Goal: Task Accomplishment & Management: Use online tool/utility

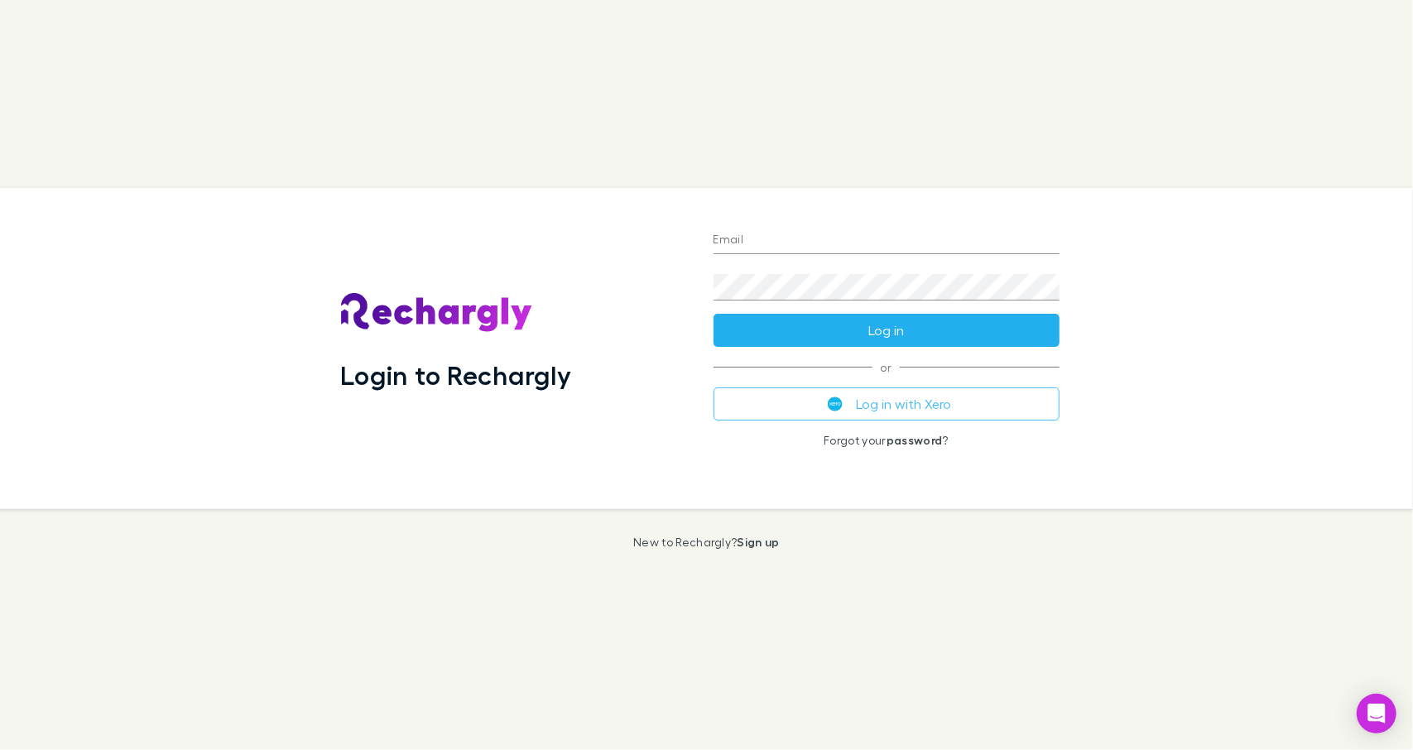
type input "**********"
click at [895, 339] on button "Log in" at bounding box center [887, 330] width 346 height 33
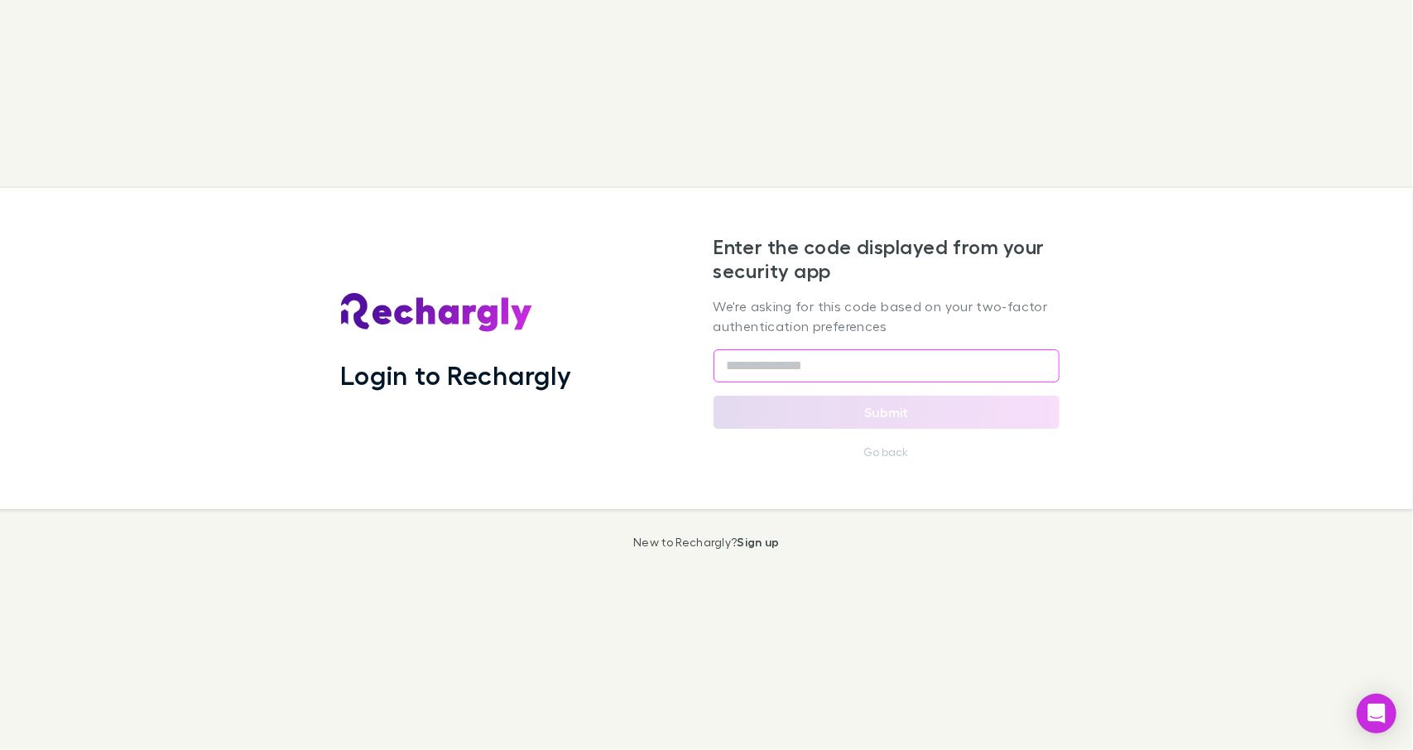
click at [921, 367] on input "text" at bounding box center [887, 365] width 346 height 33
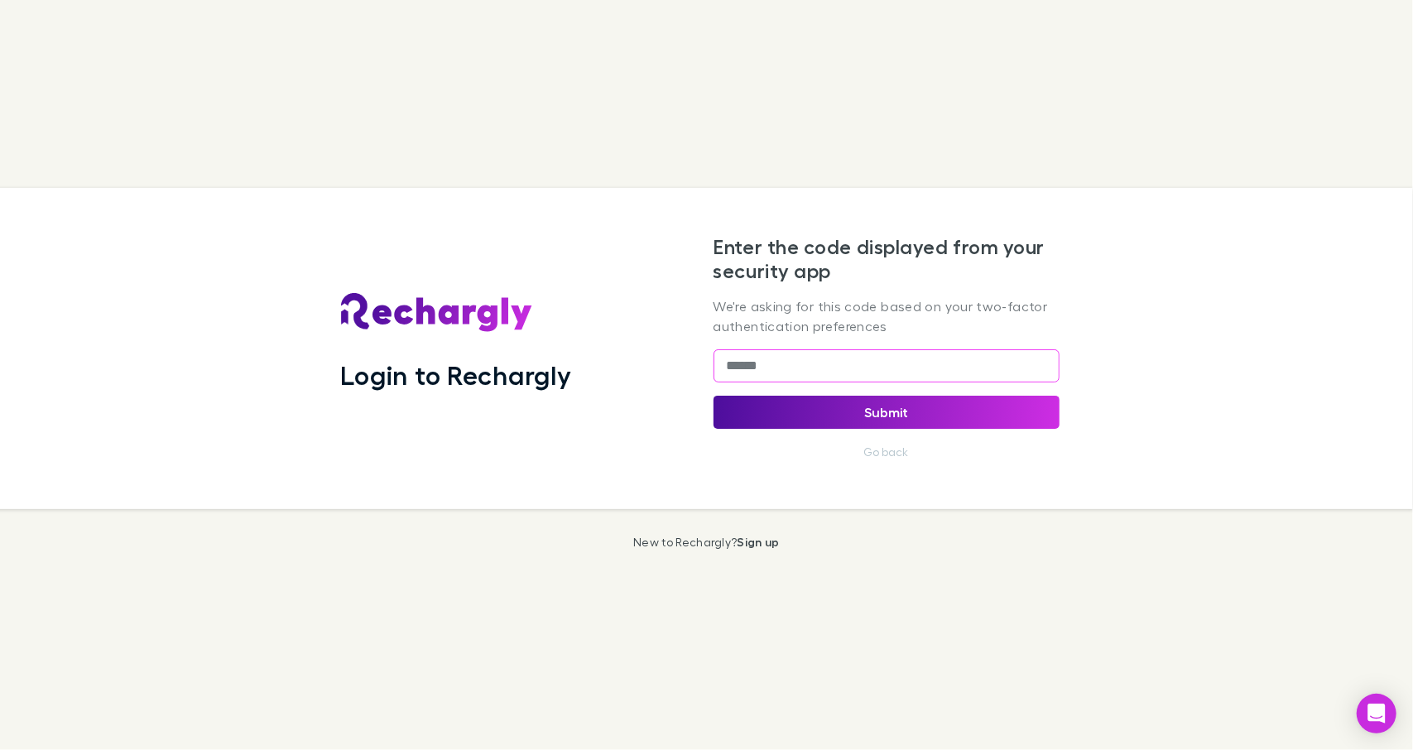
type input "******"
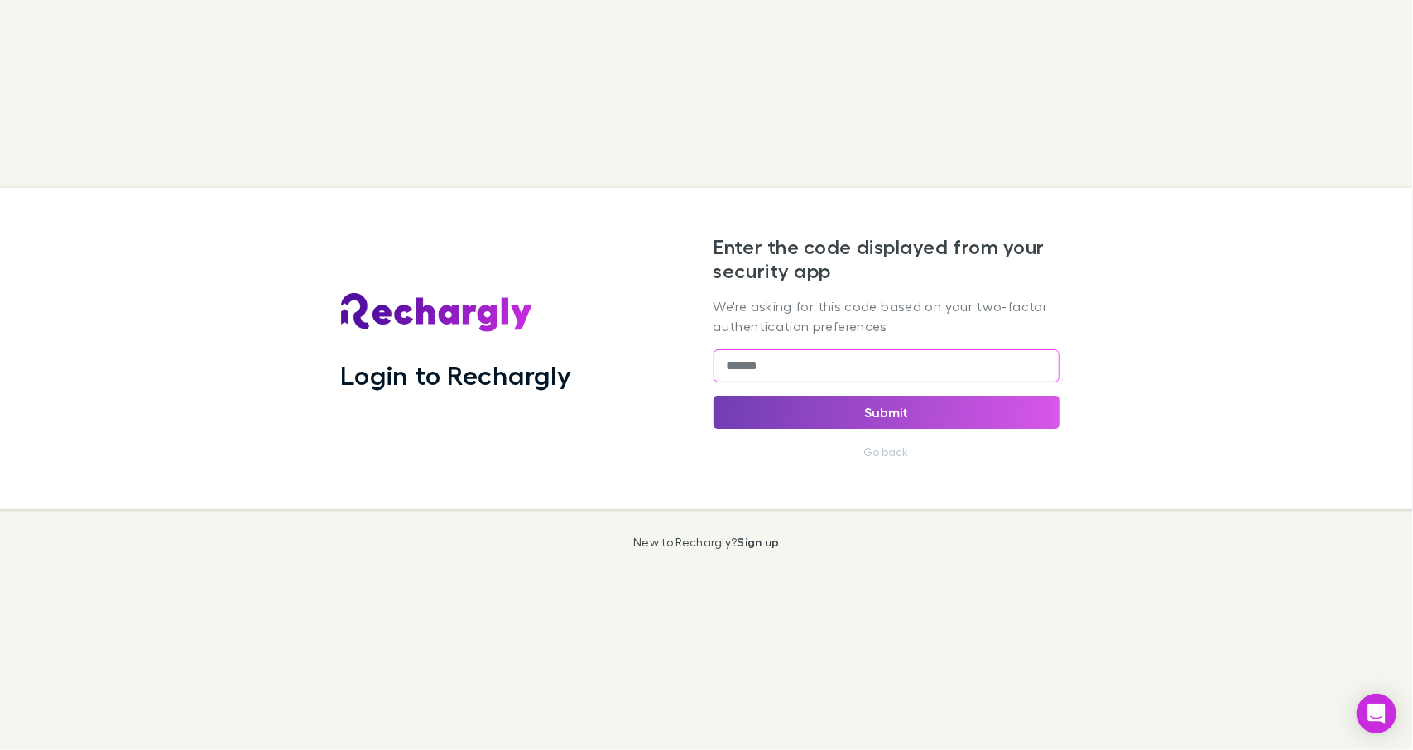
click at [939, 405] on button "Submit" at bounding box center [887, 412] width 346 height 33
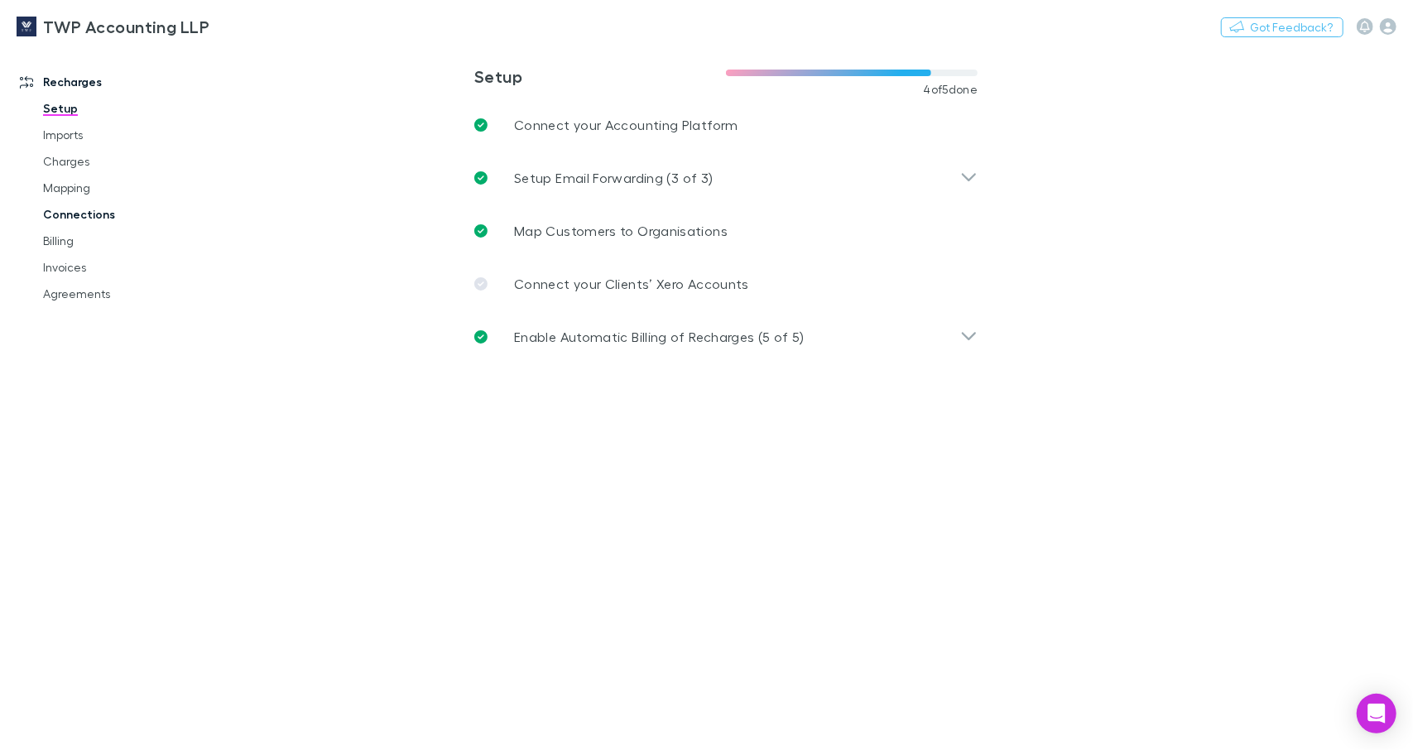
click at [96, 211] on link "Connections" at bounding box center [123, 214] width 194 height 26
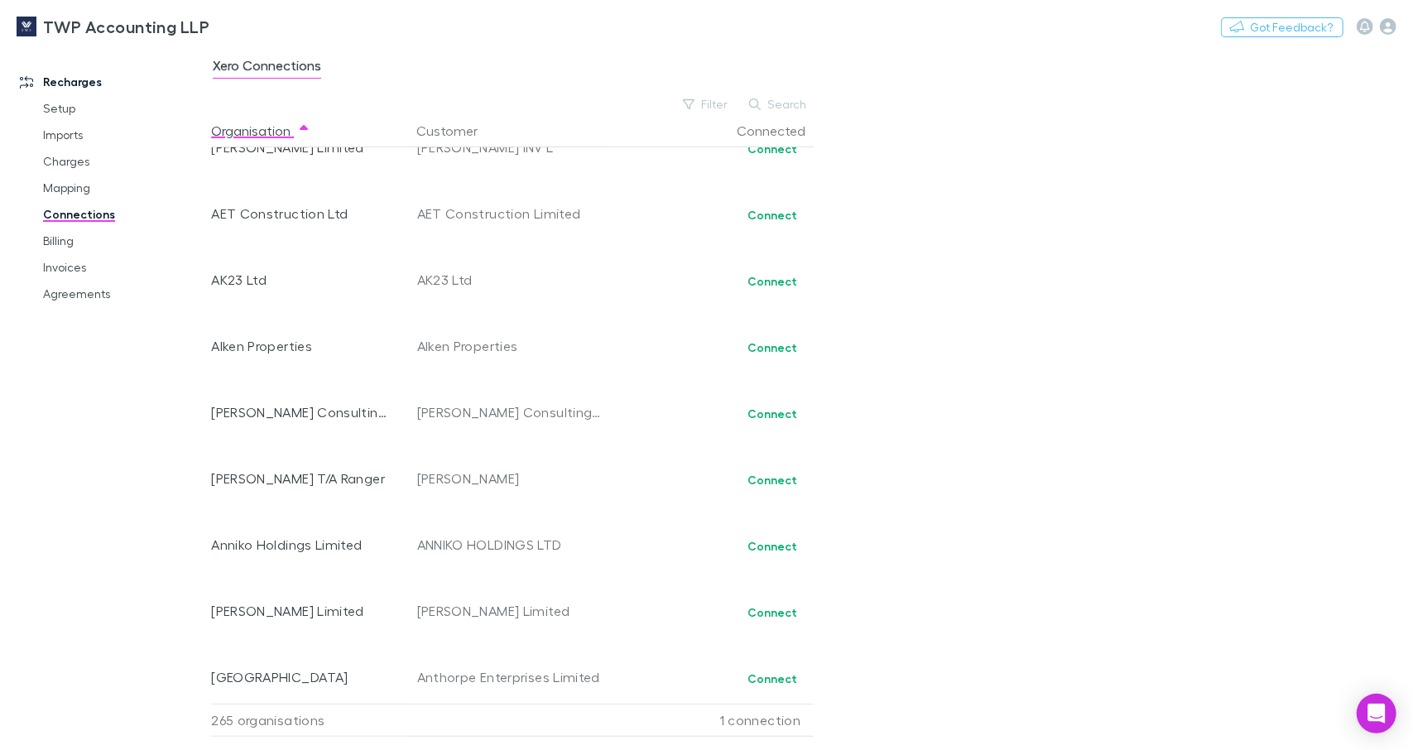
scroll to position [993, 0]
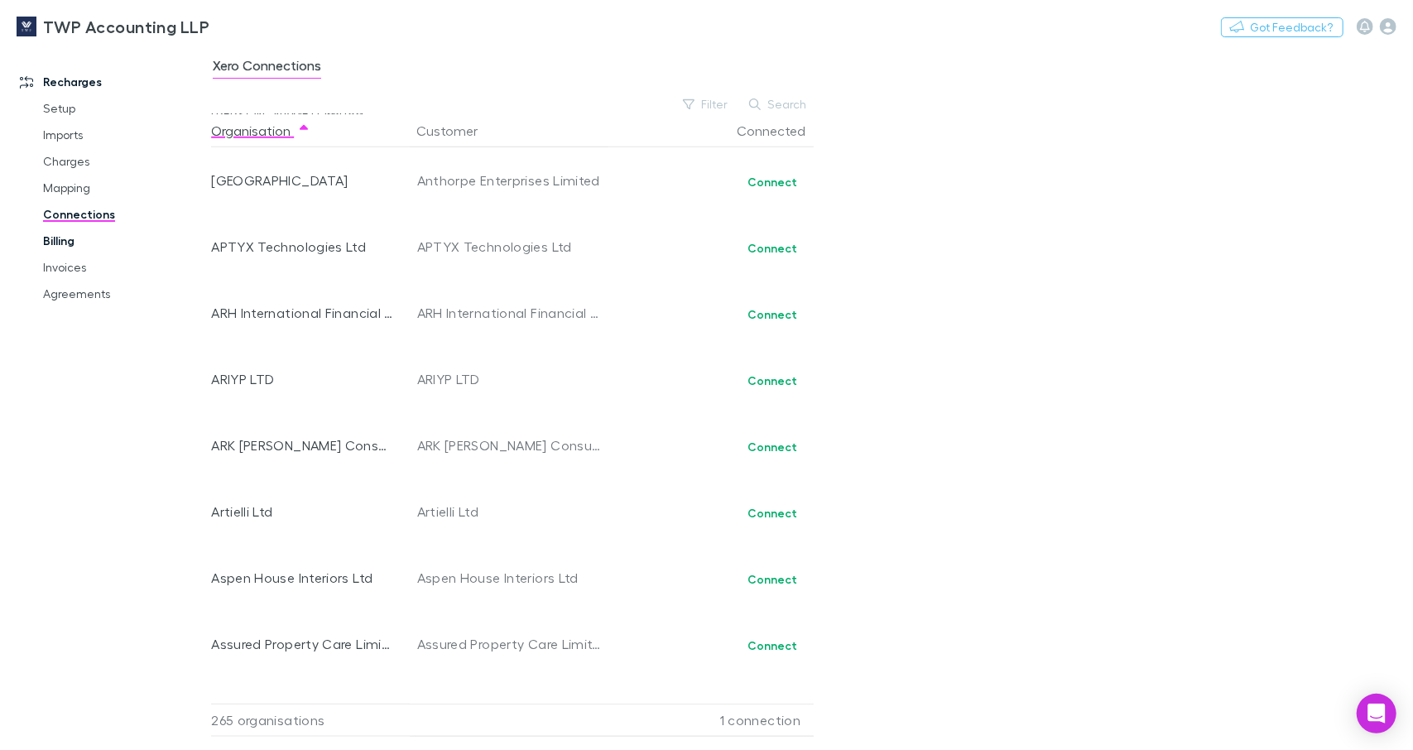
click at [75, 235] on link "Billing" at bounding box center [123, 241] width 194 height 26
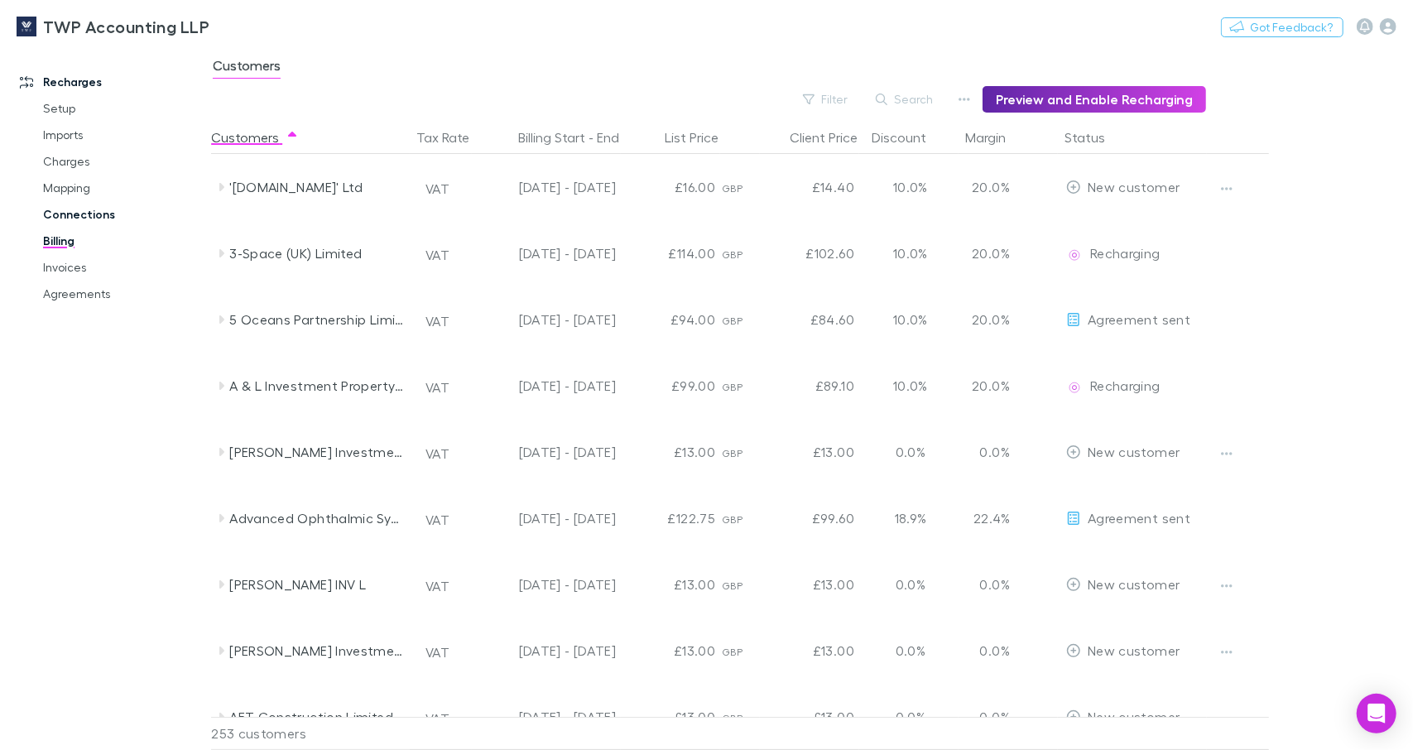
click at [70, 210] on link "Connections" at bounding box center [123, 214] width 194 height 26
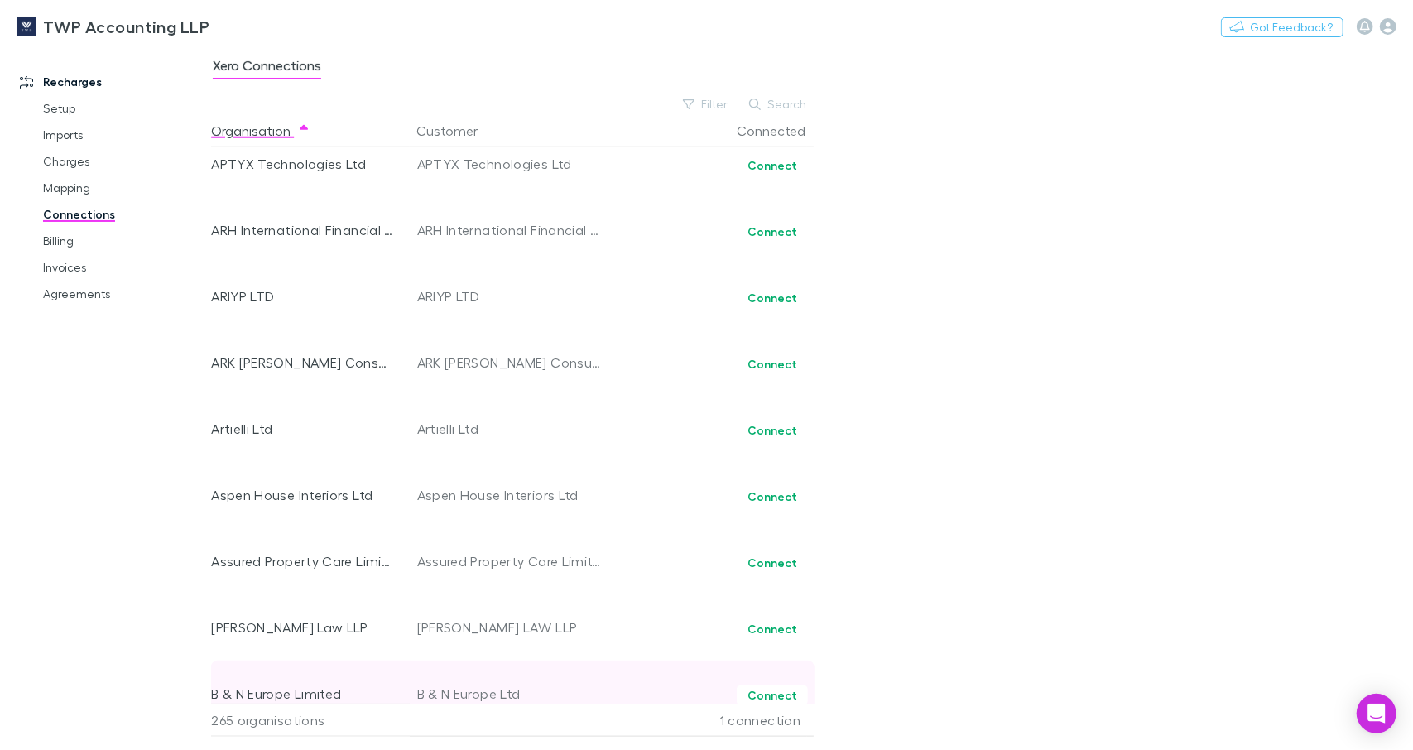
scroll to position [1656, 0]
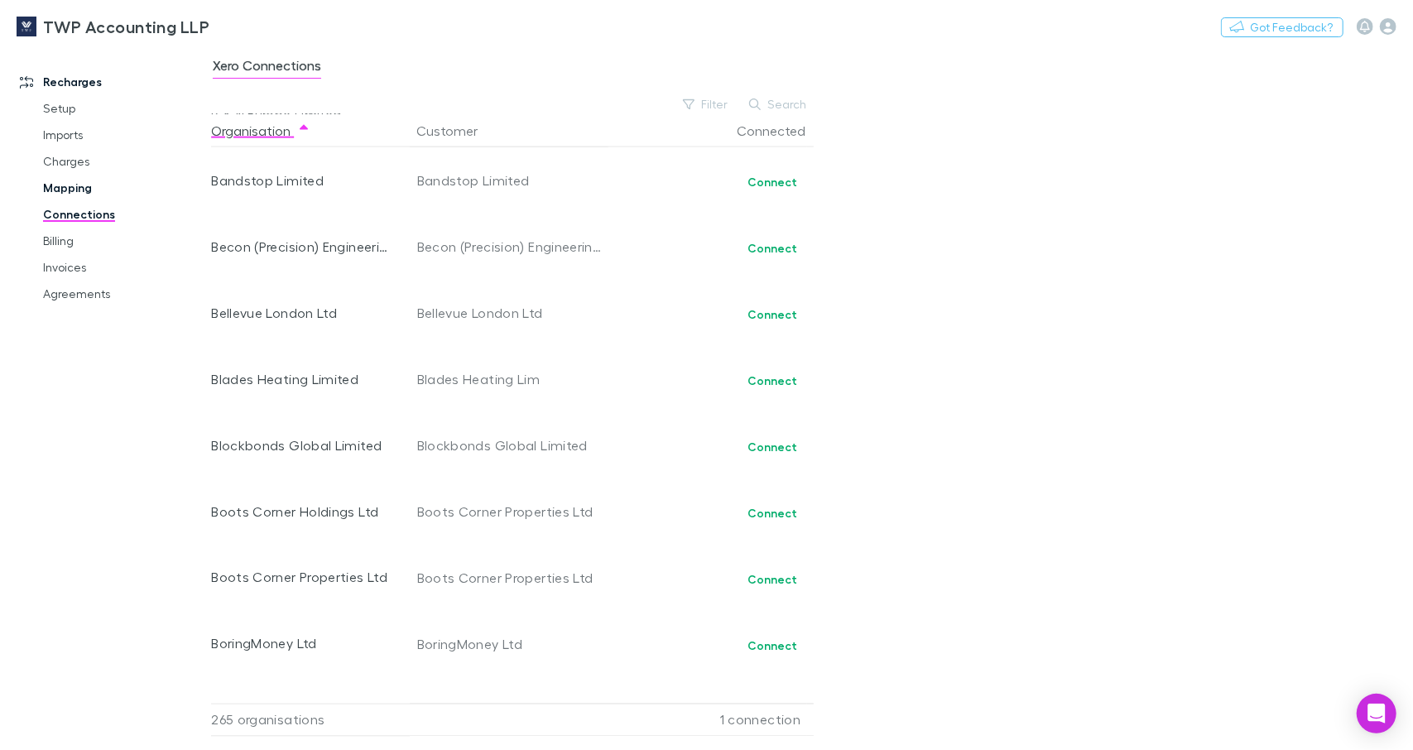
click at [70, 189] on link "Mapping" at bounding box center [123, 188] width 194 height 26
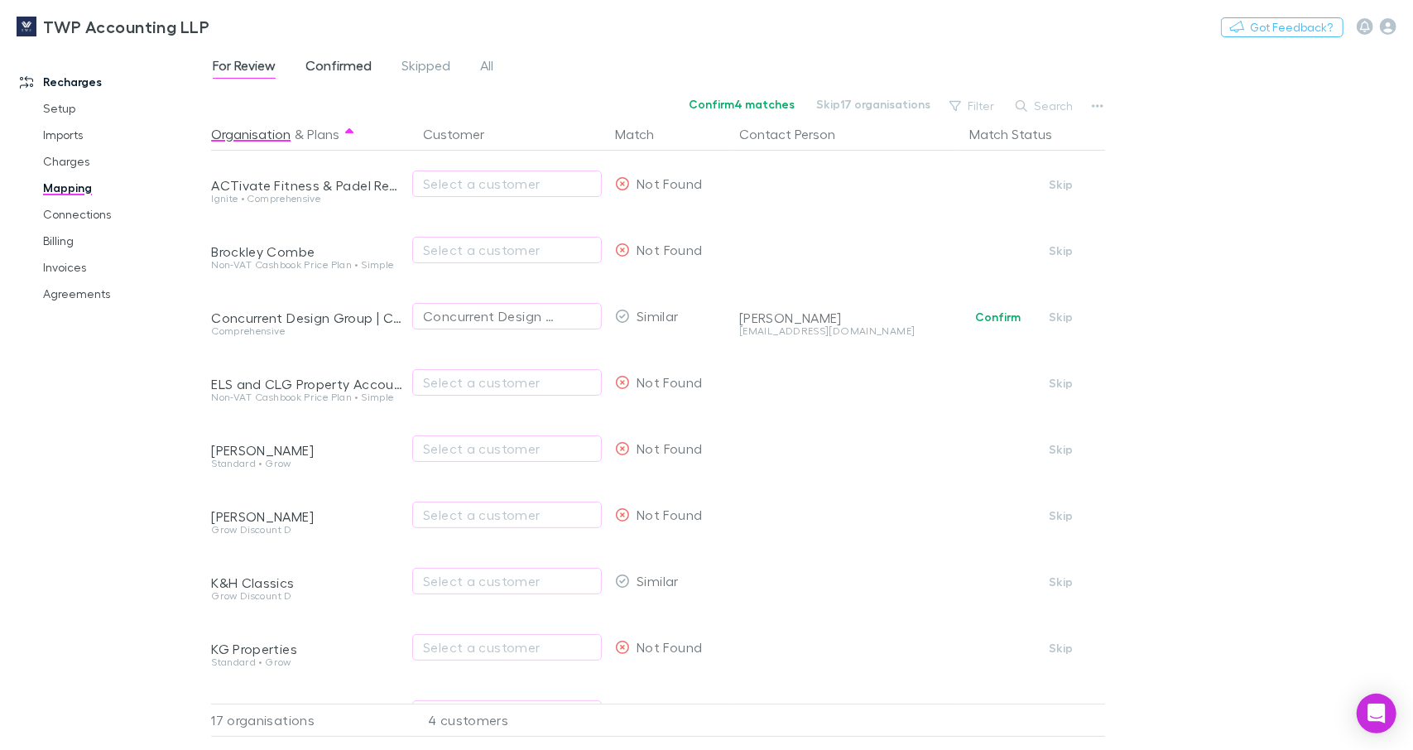
click at [365, 74] on span "Confirmed" at bounding box center [338, 68] width 66 height 22
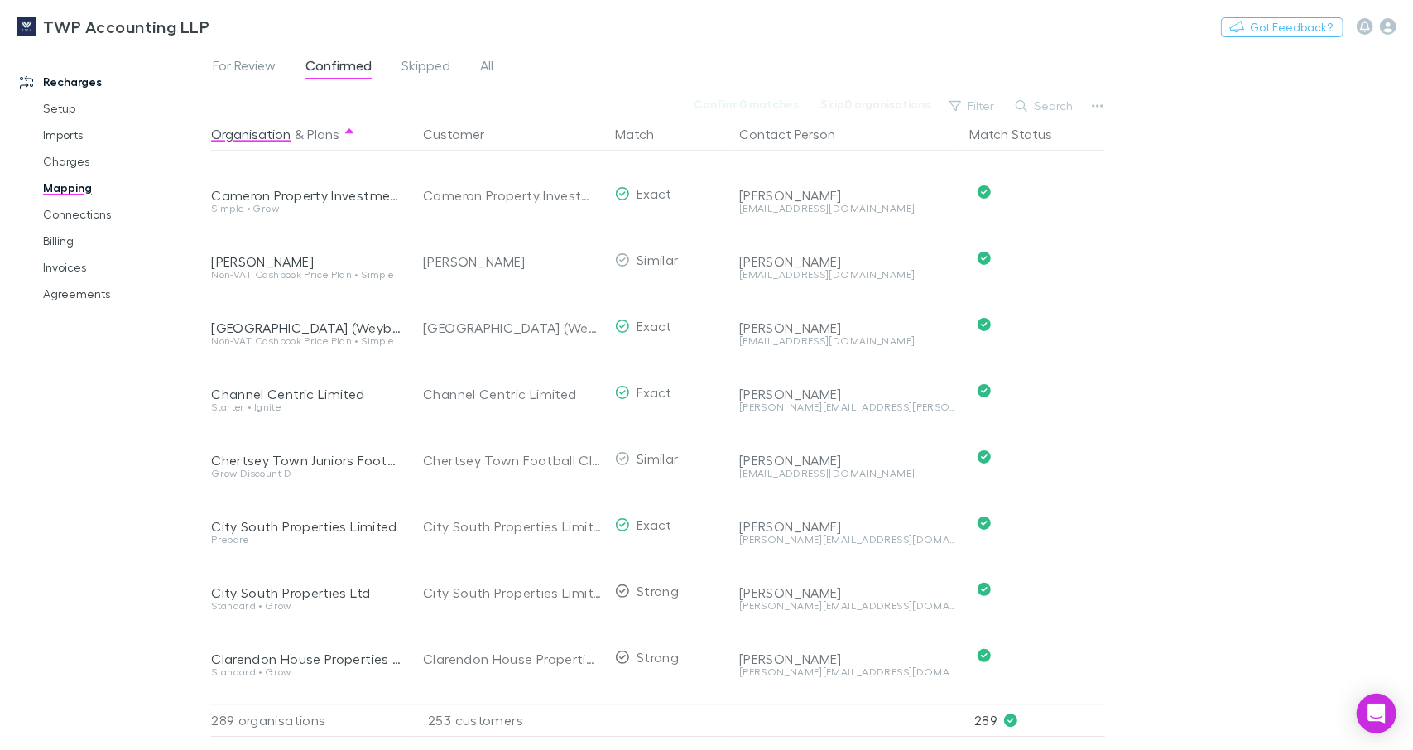
scroll to position [3269, 0]
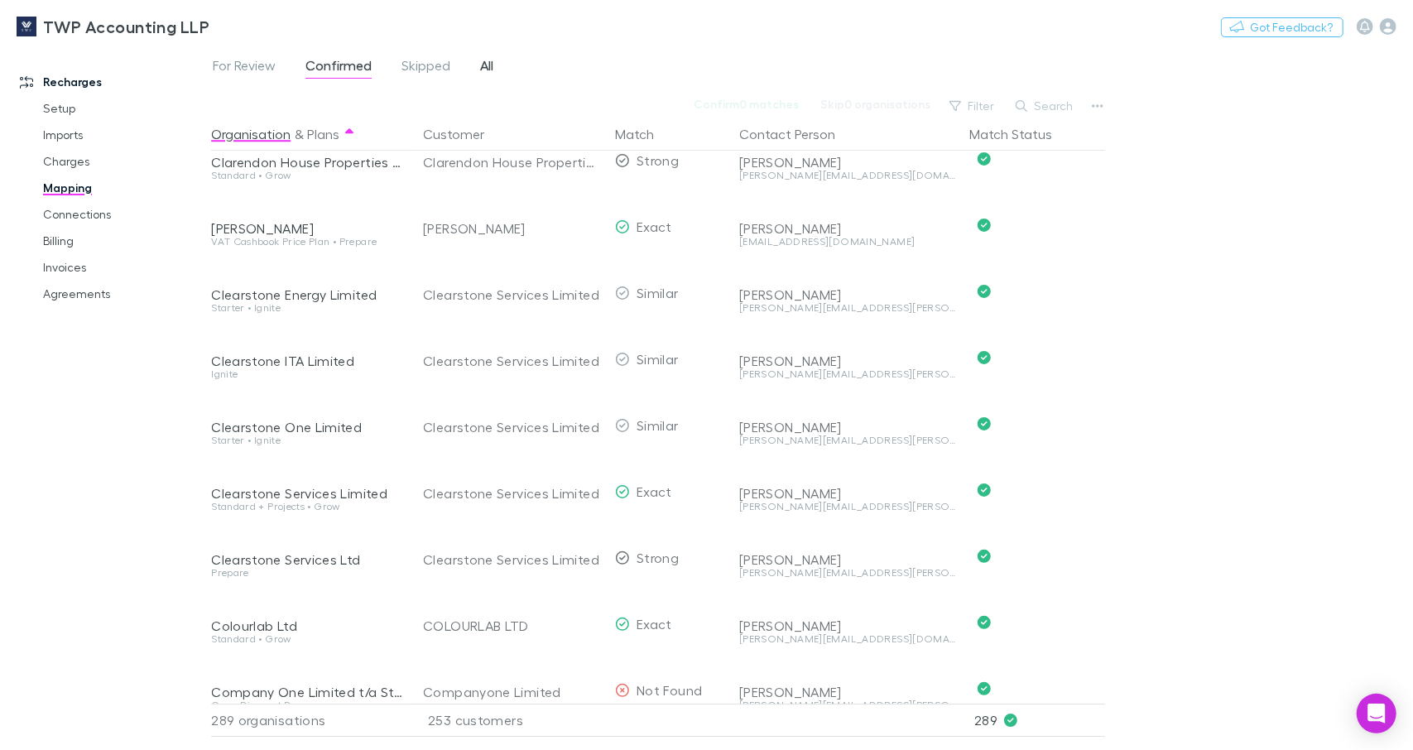
click at [484, 64] on span "All" at bounding box center [486, 68] width 13 height 22
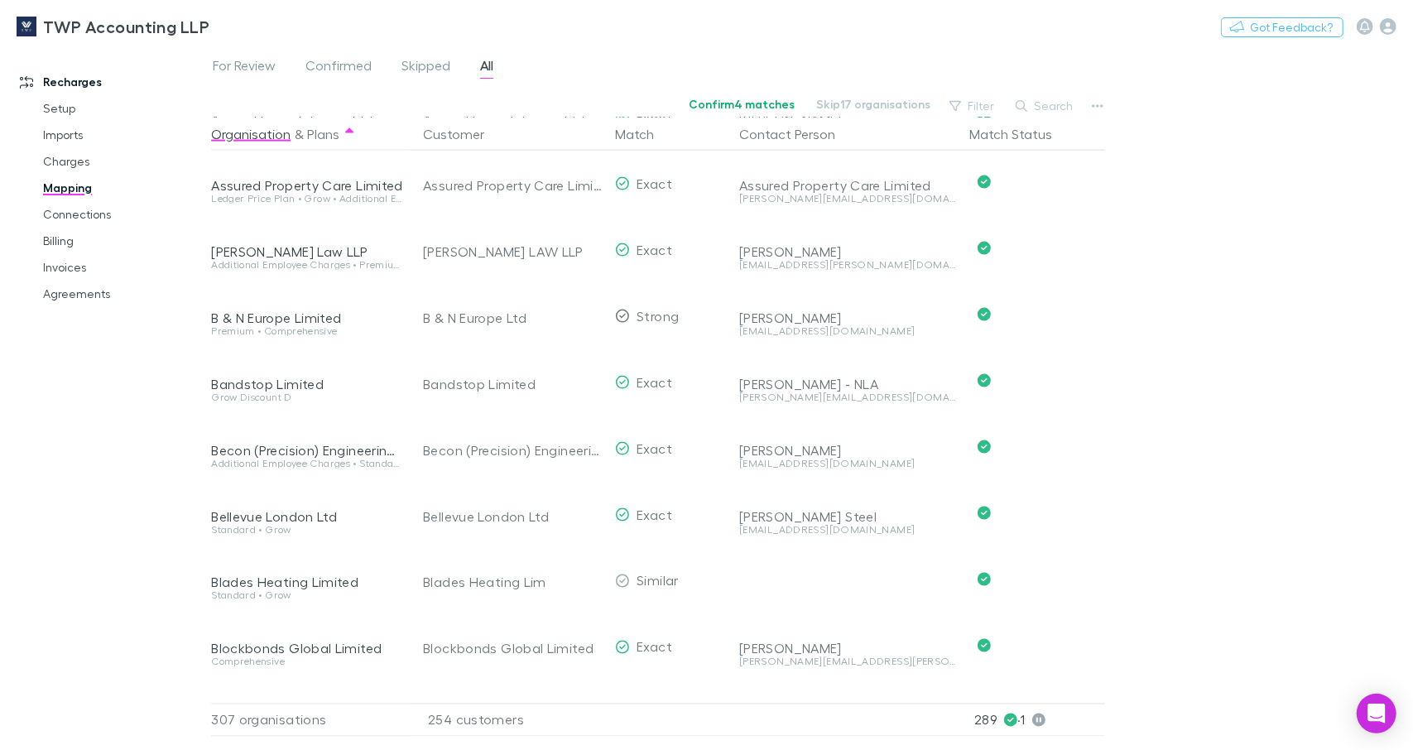
scroll to position [2070, 0]
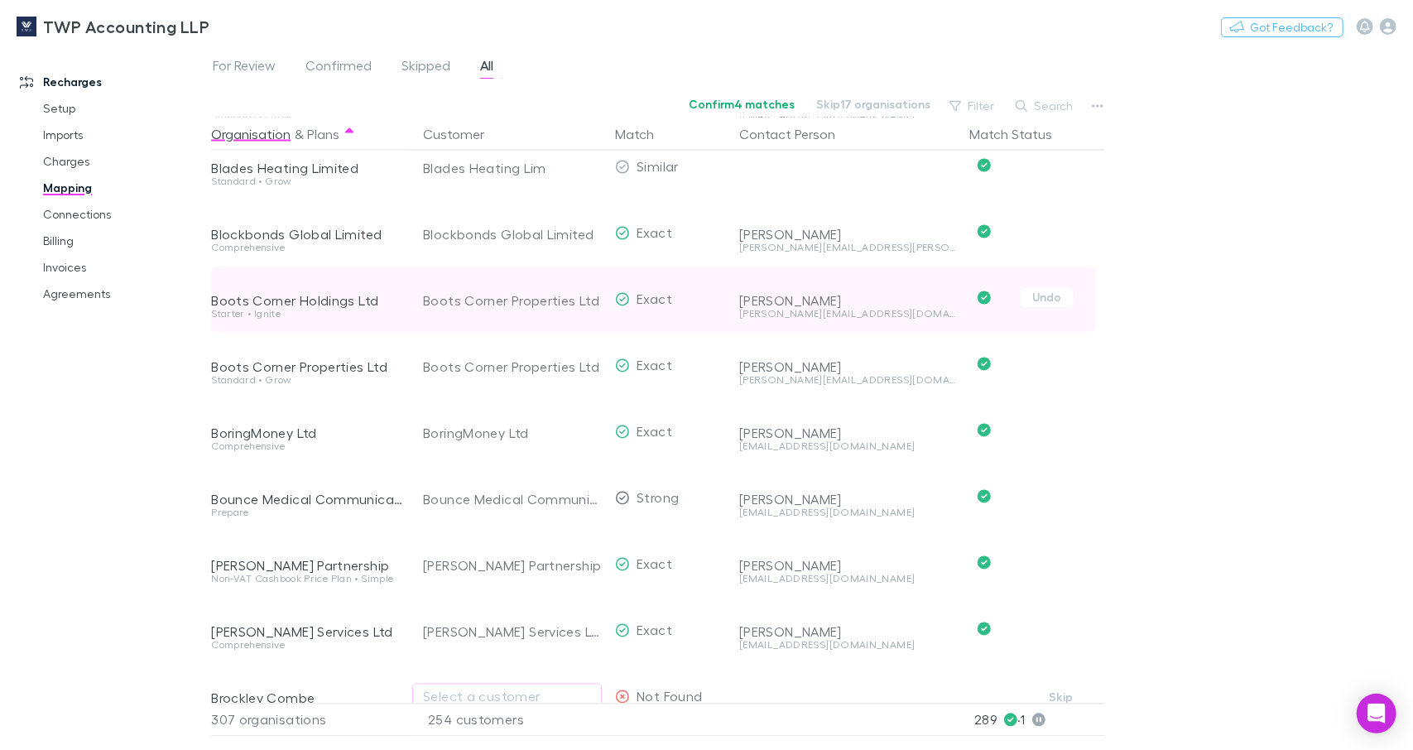
click at [825, 303] on div "[PERSON_NAME]" at bounding box center [847, 301] width 217 height 17
click at [801, 309] on div "[PERSON_NAME]" at bounding box center [847, 301] width 217 height 17
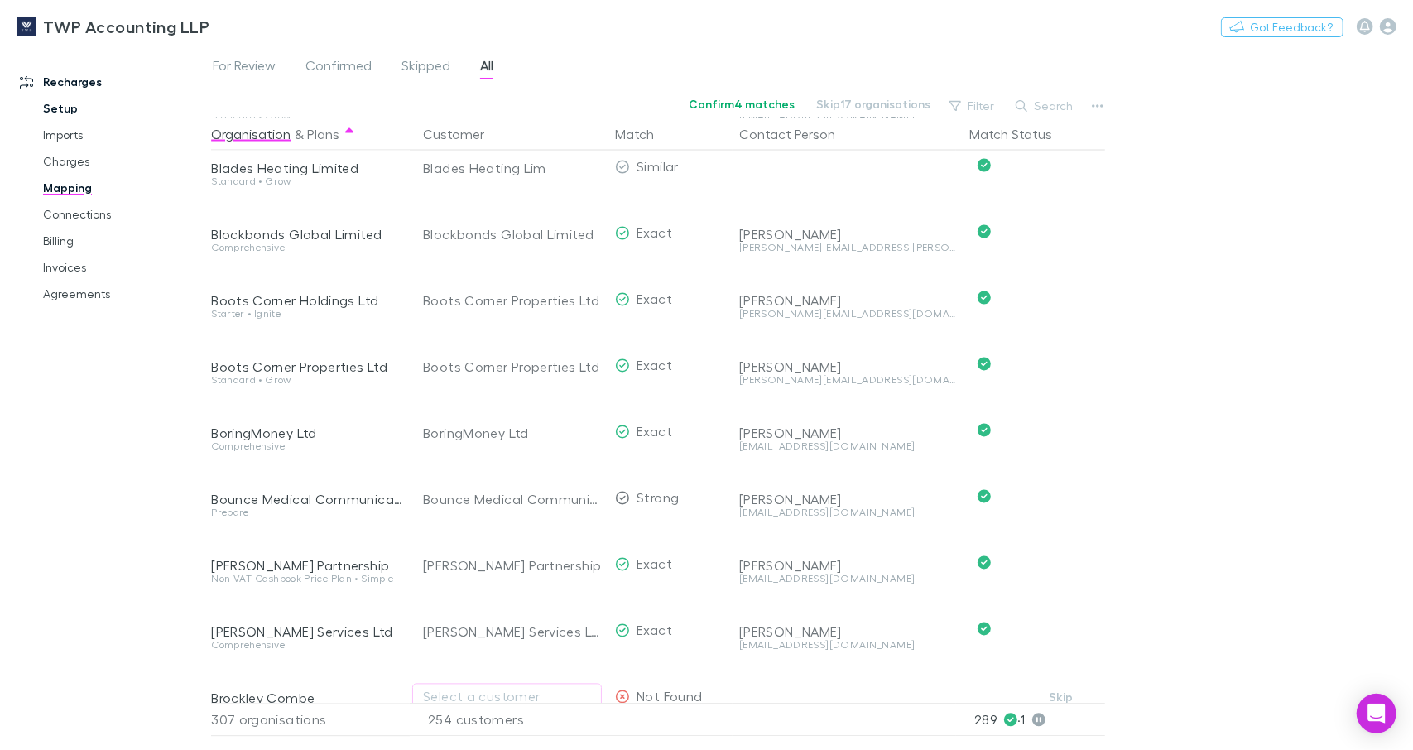
click at [50, 106] on link "Setup" at bounding box center [123, 108] width 194 height 26
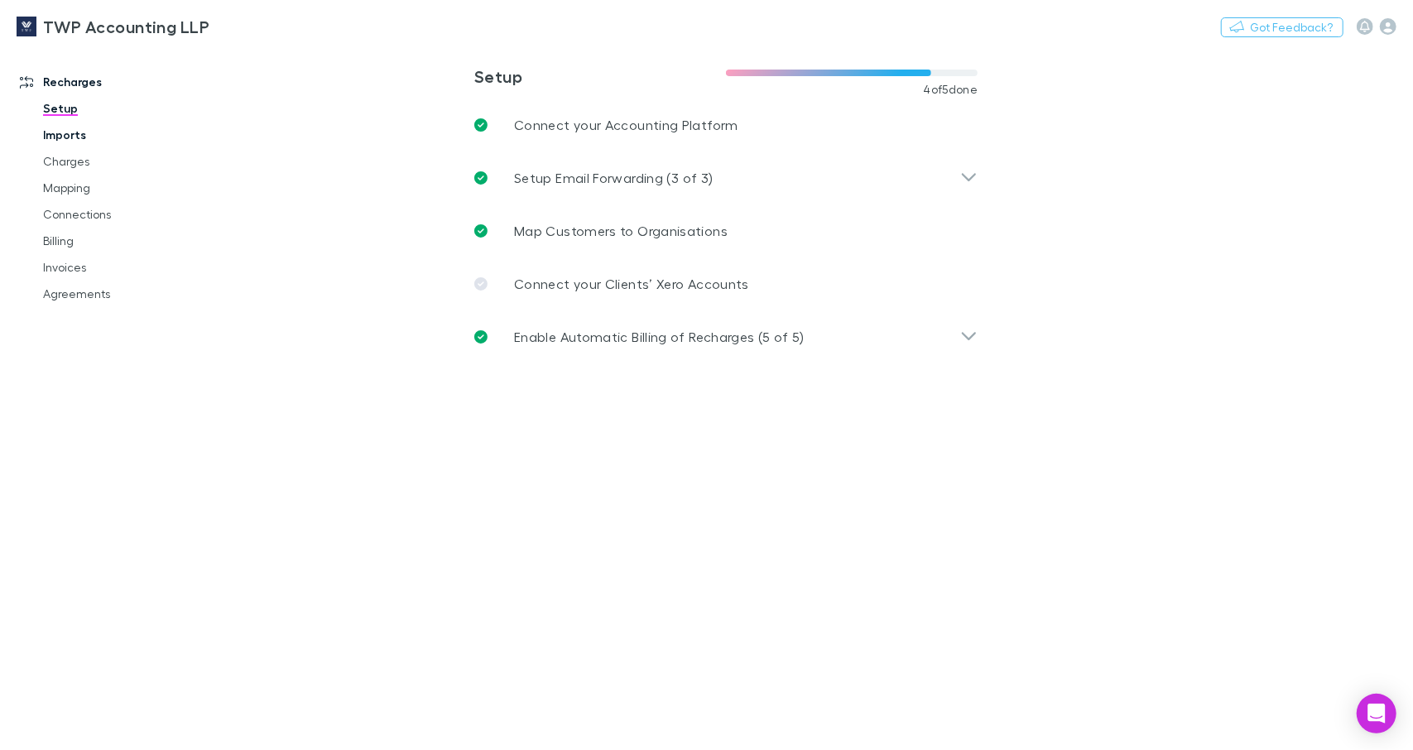
click at [65, 138] on link "Imports" at bounding box center [123, 135] width 194 height 26
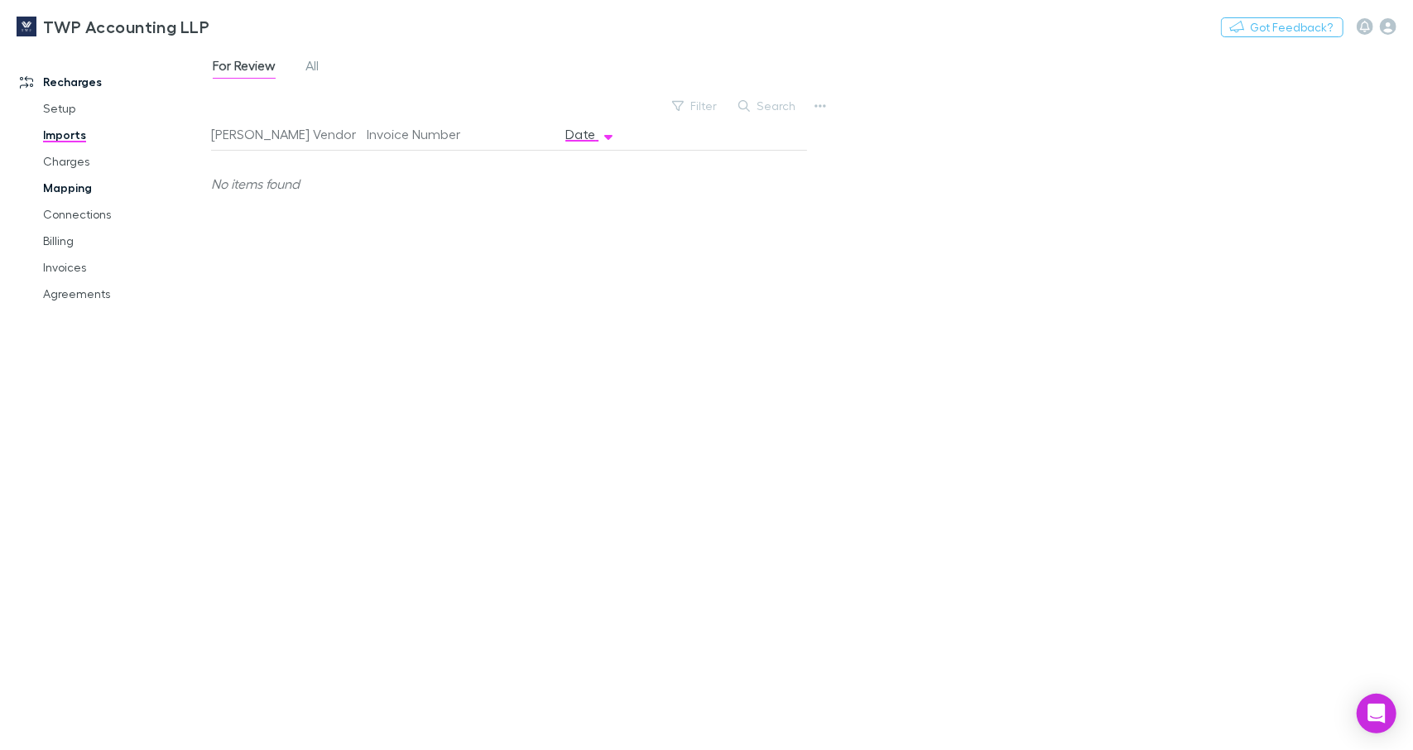
click at [74, 187] on link "Mapping" at bounding box center [123, 188] width 194 height 26
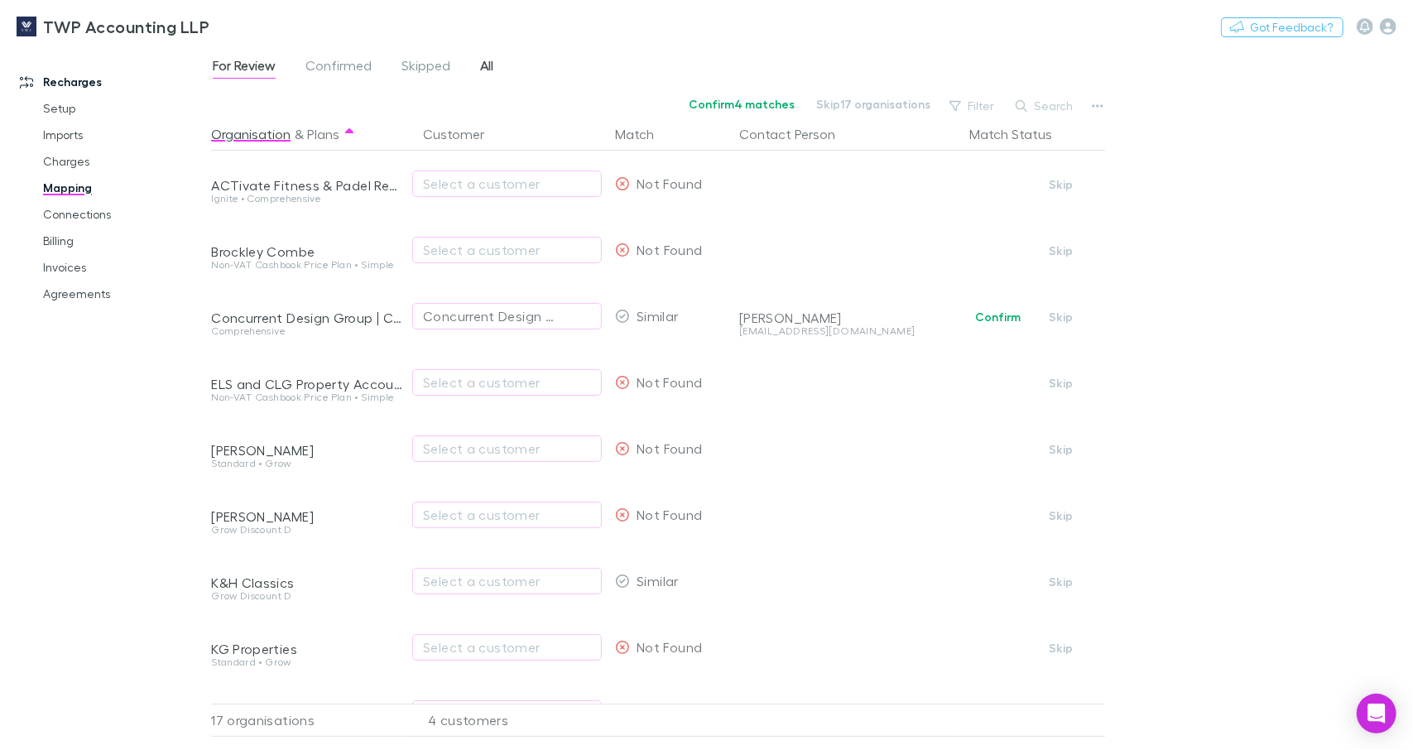
click at [486, 62] on span "All" at bounding box center [486, 68] width 13 height 22
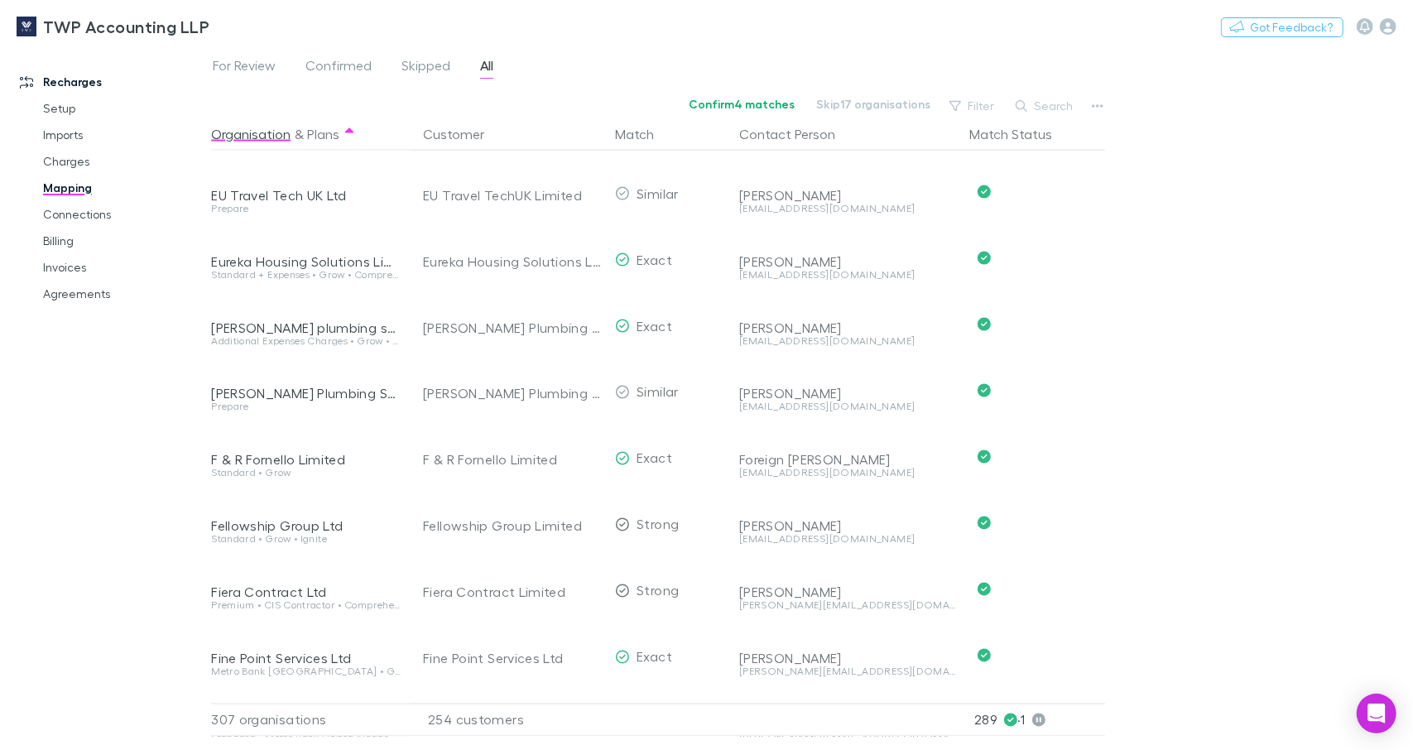
scroll to position [6580, 0]
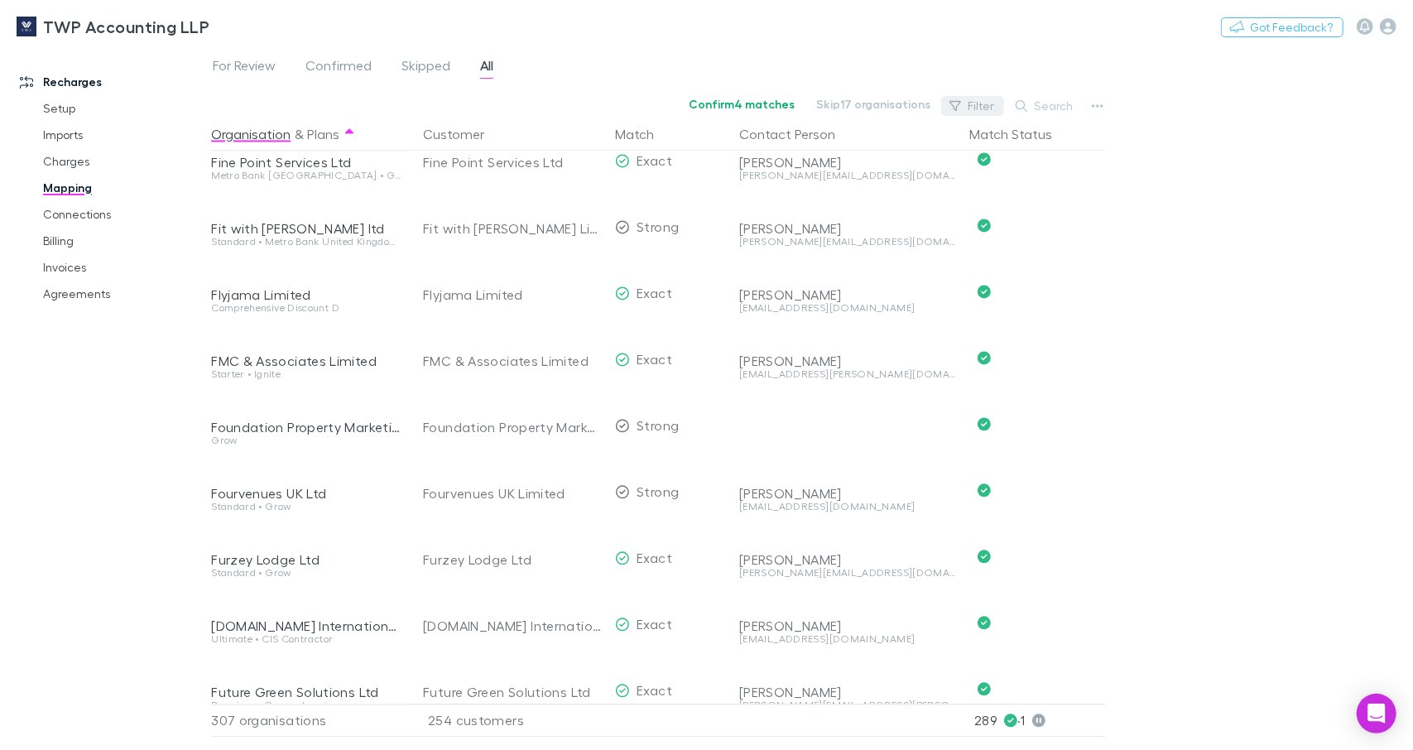
click at [979, 103] on button "Filter" at bounding box center [972, 106] width 63 height 20
type input "*"
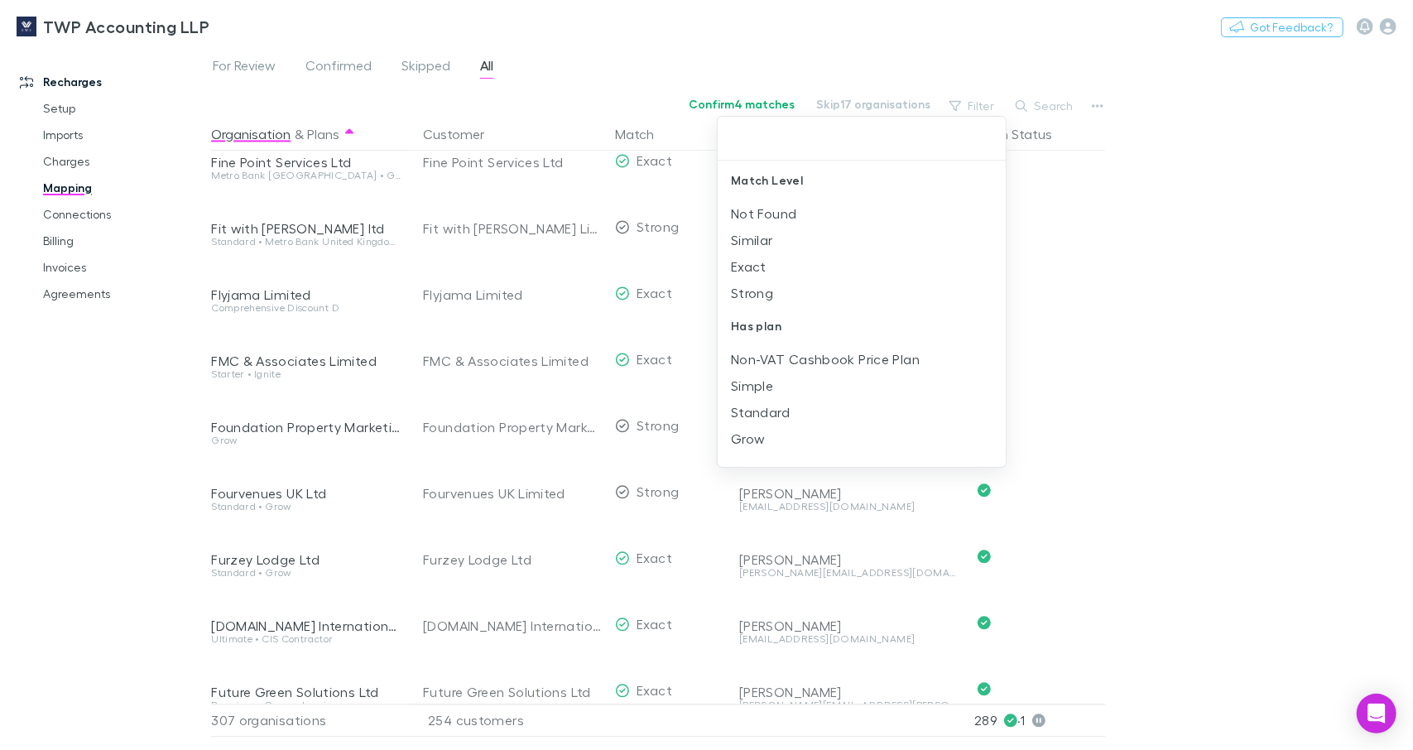
click at [1043, 108] on div at bounding box center [706, 375] width 1413 height 750
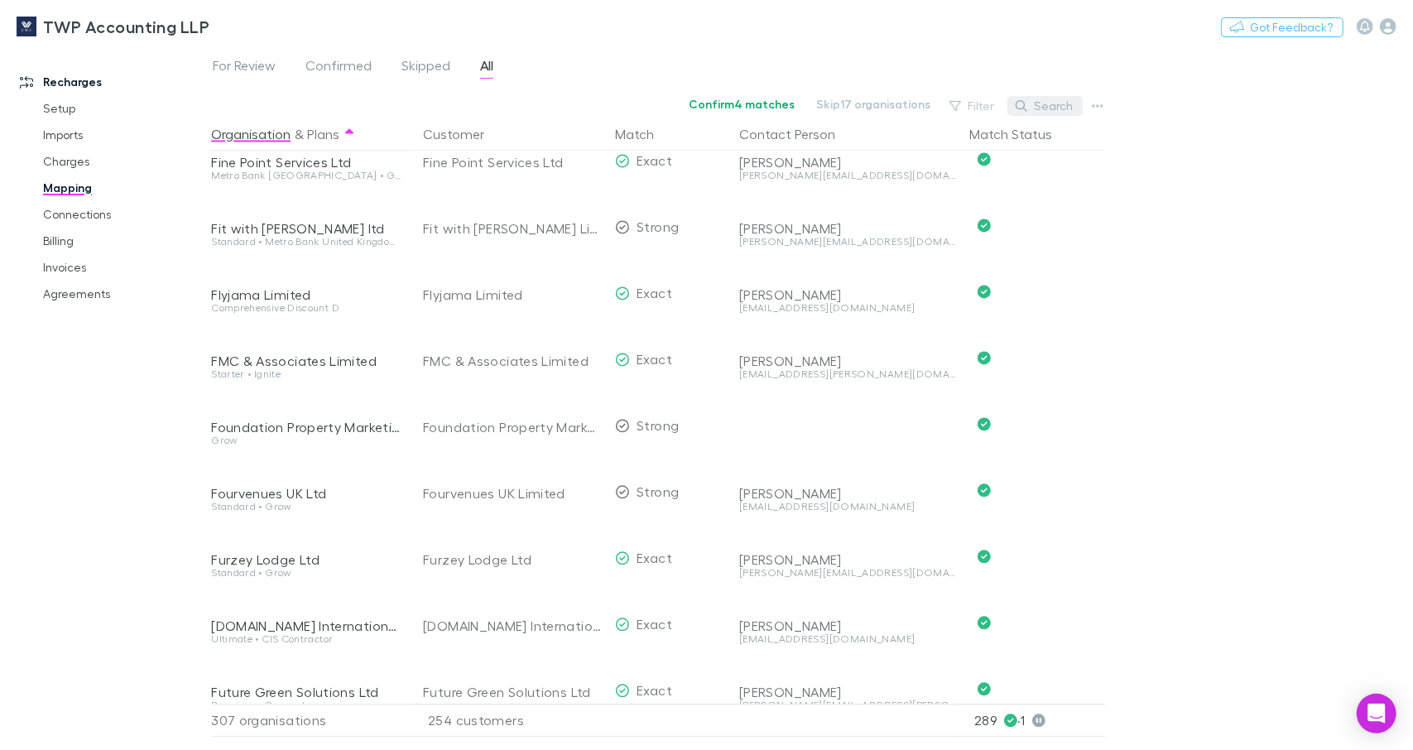
click at [1044, 108] on button "Search" at bounding box center [1045, 106] width 75 height 20
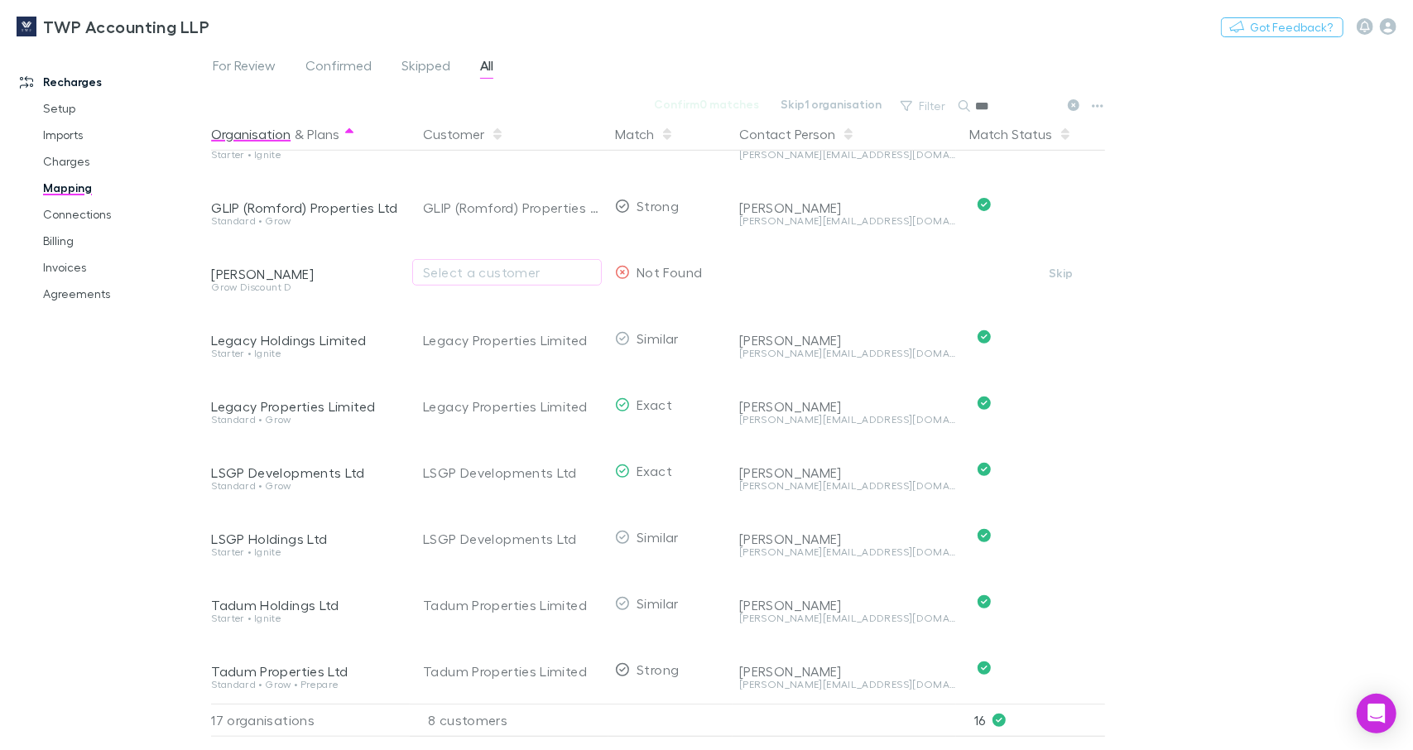
scroll to position [487, 0]
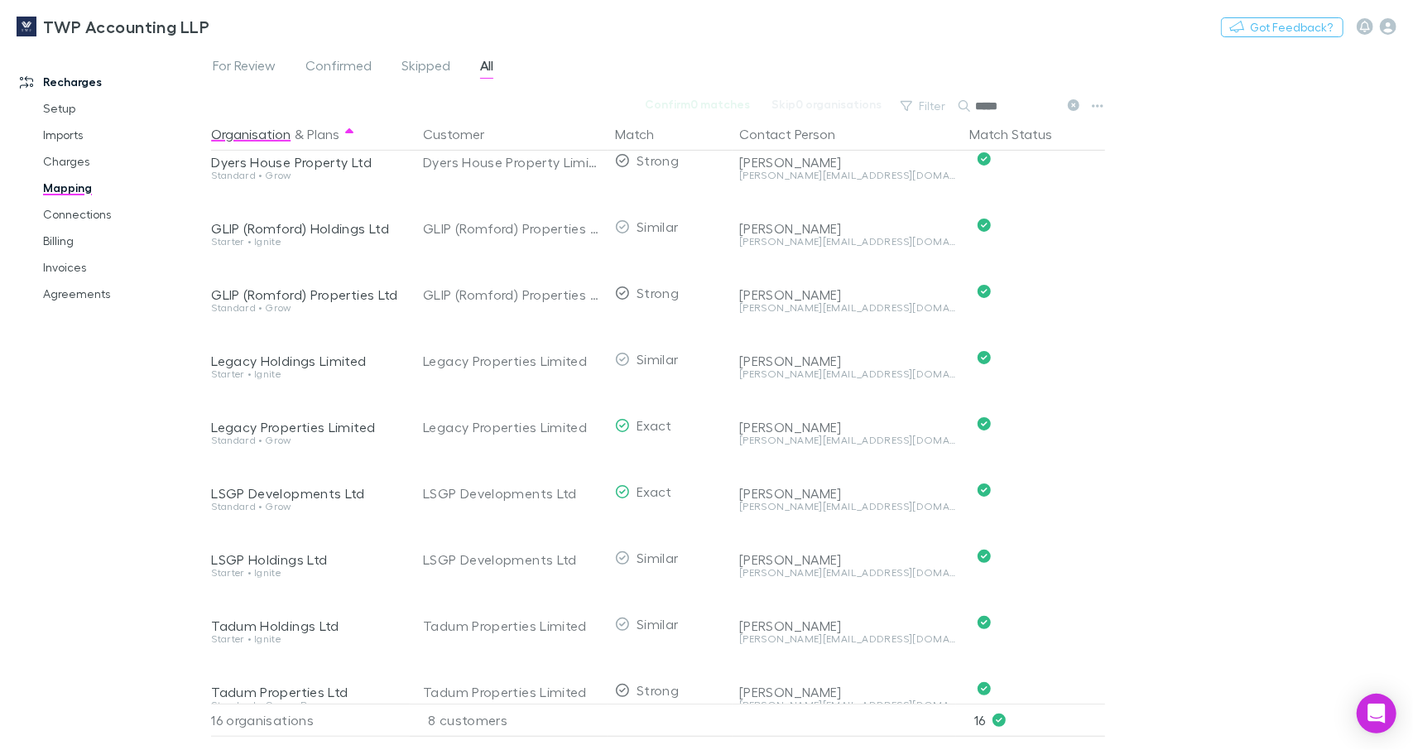
type input "*****"
click at [1263, 223] on div "For Review Confirmed Skipped All Confirm 0 matches Skip 0 organisations Filter …" at bounding box center [812, 398] width 1202 height 704
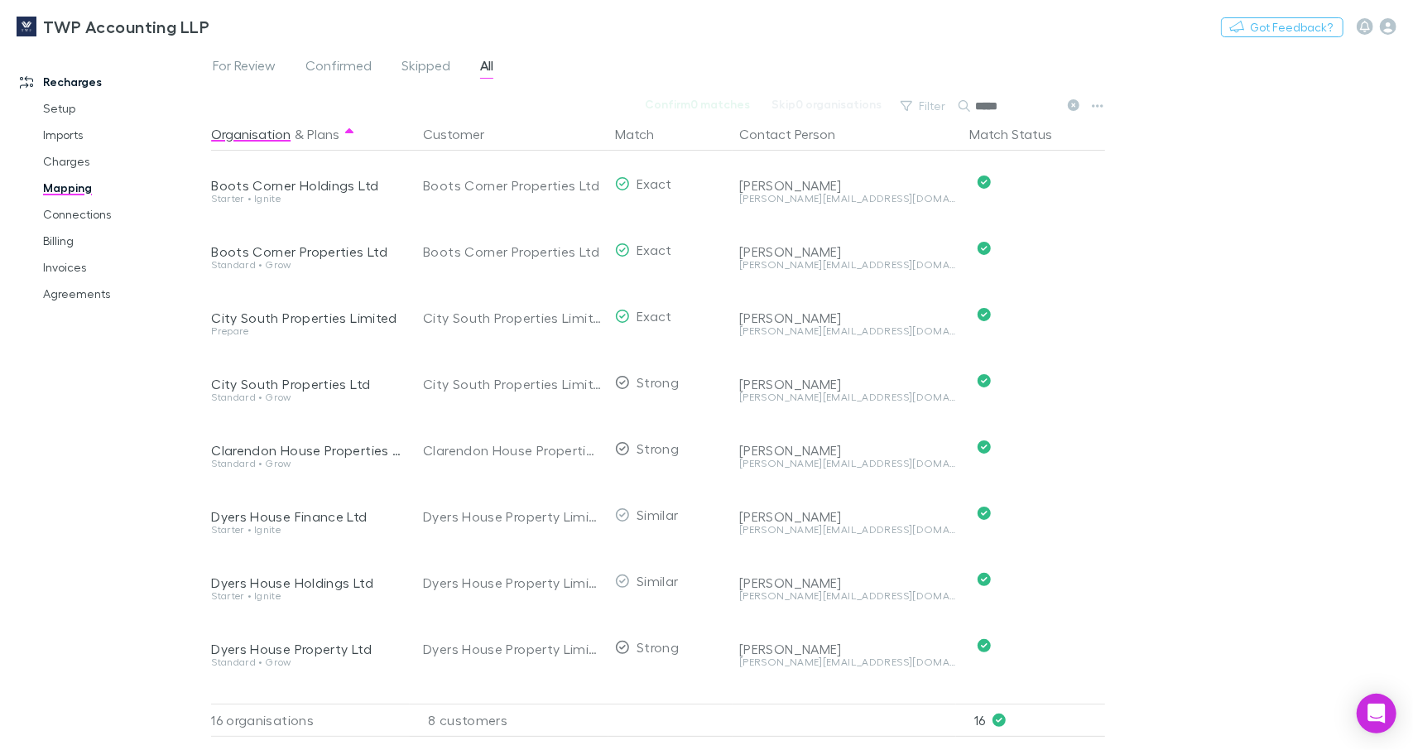
click at [1143, 520] on div "For Review Confirmed Skipped All Confirm 0 matches Skip 0 organisations Filter …" at bounding box center [812, 398] width 1202 height 704
